Goal: Transaction & Acquisition: Purchase product/service

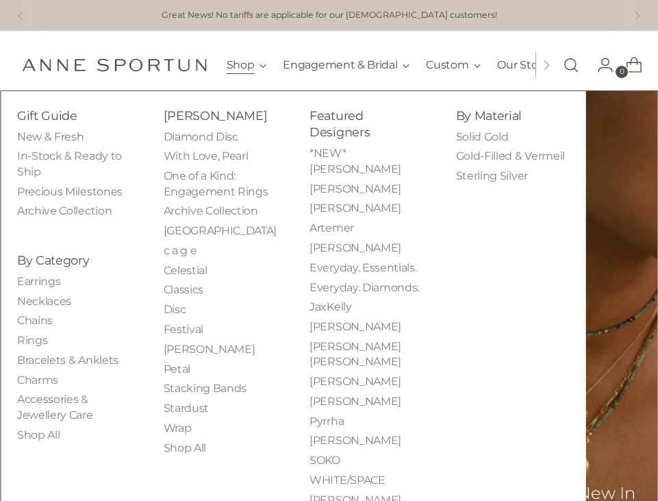
click at [256, 68] on button "Shop" at bounding box center [247, 65] width 40 height 30
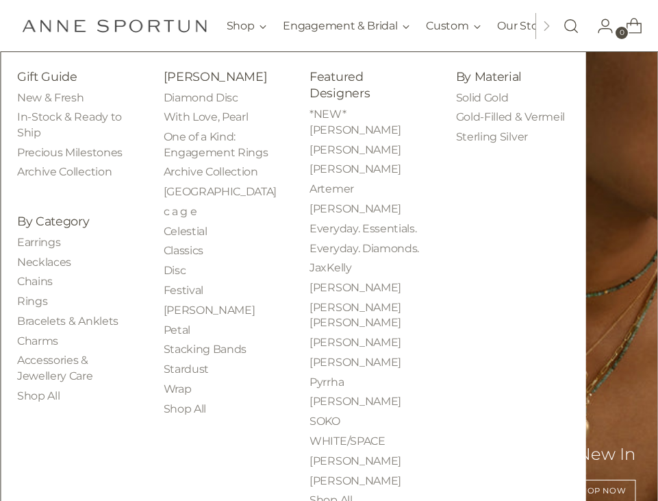
scroll to position [79, 0]
click at [42, 248] on link "Earrings" at bounding box center [38, 241] width 43 height 13
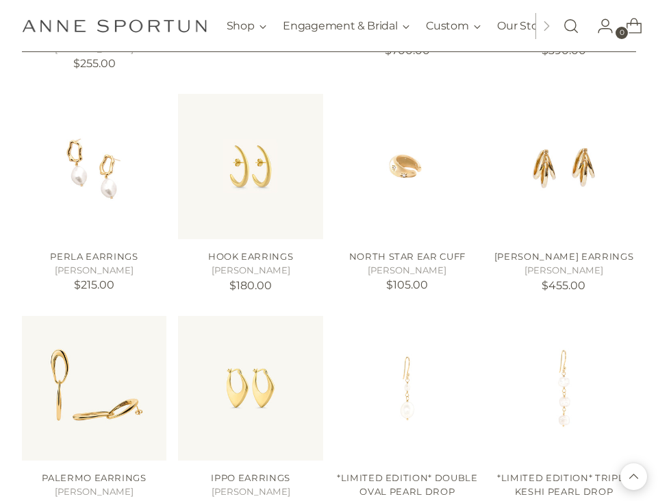
scroll to position [1009, 0]
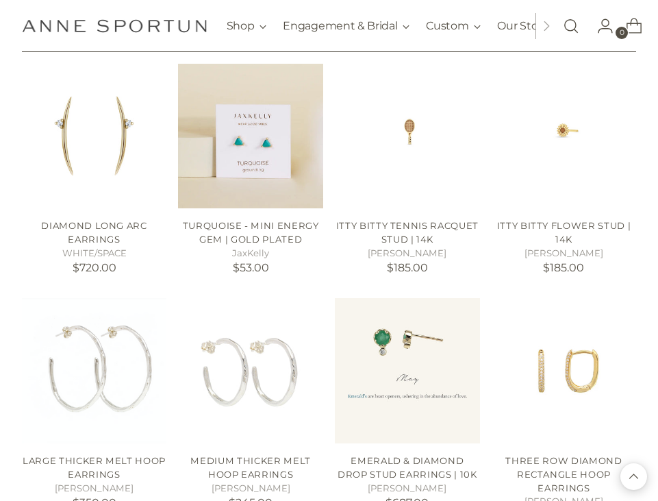
scroll to position [2000, 0]
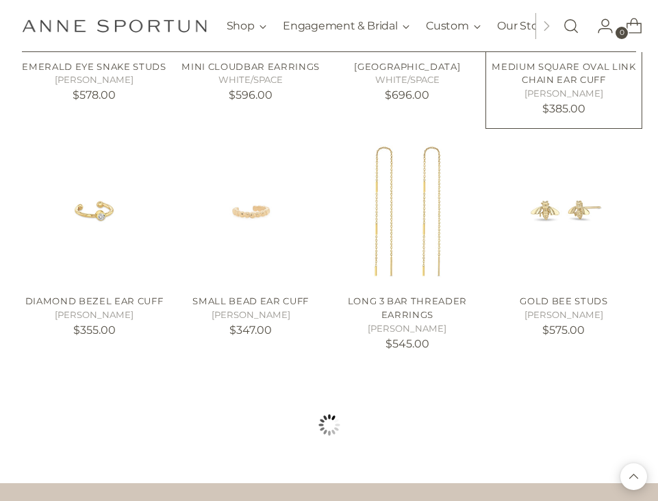
scroll to position [2924, 0]
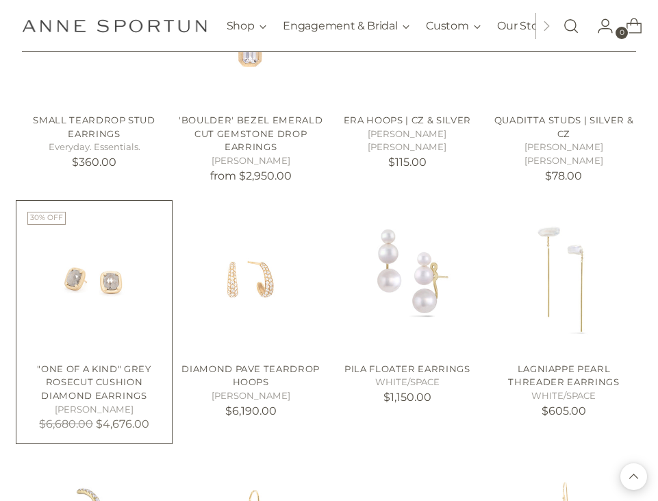
scroll to position [3752, 0]
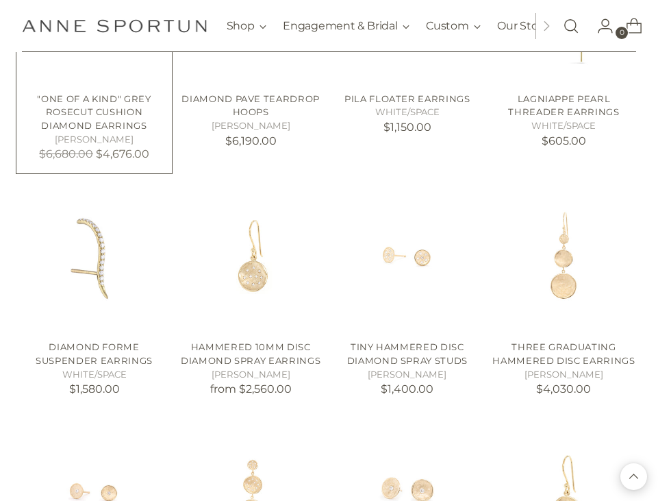
scroll to position [4018, 0]
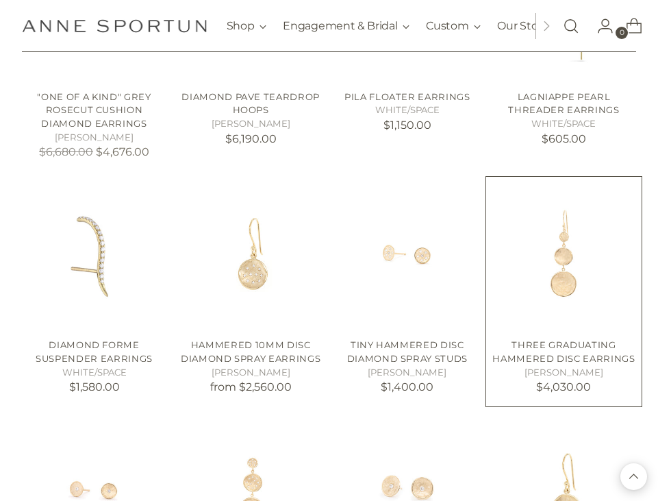
click at [525, 341] on link "Three Graduating Hammered Disc Earrings" at bounding box center [563, 351] width 142 height 25
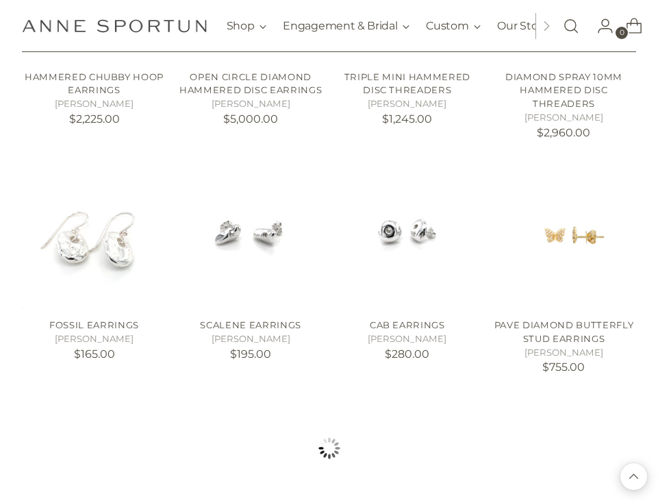
scroll to position [4784, 0]
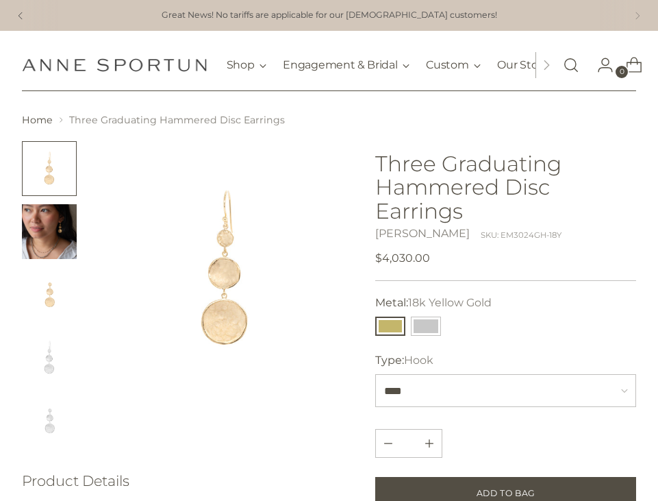
click at [18, 18] on icon at bounding box center [20, 16] width 16 height 8
